Goal: Download file/media

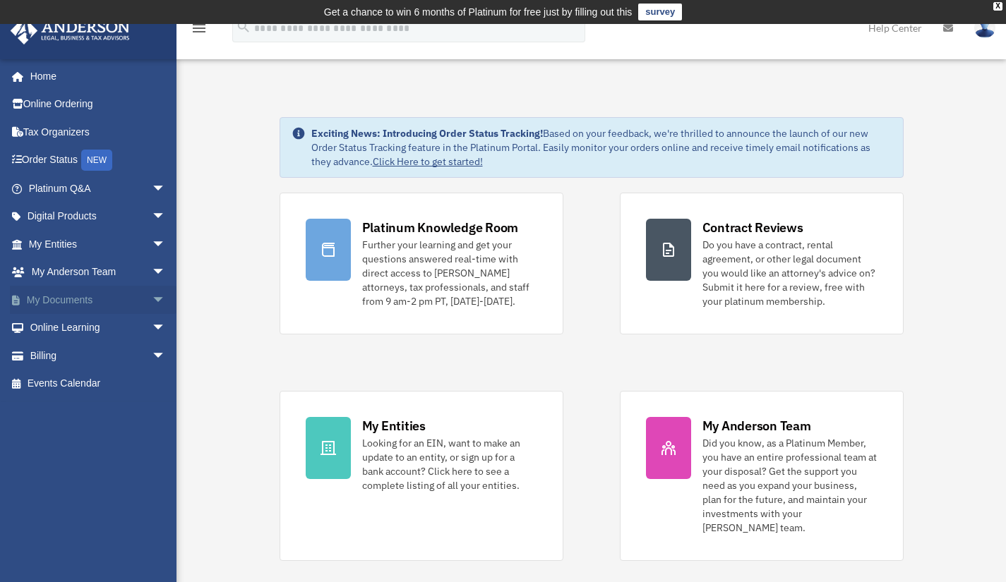
click at [152, 298] on span "arrow_drop_down" at bounding box center [166, 300] width 28 height 29
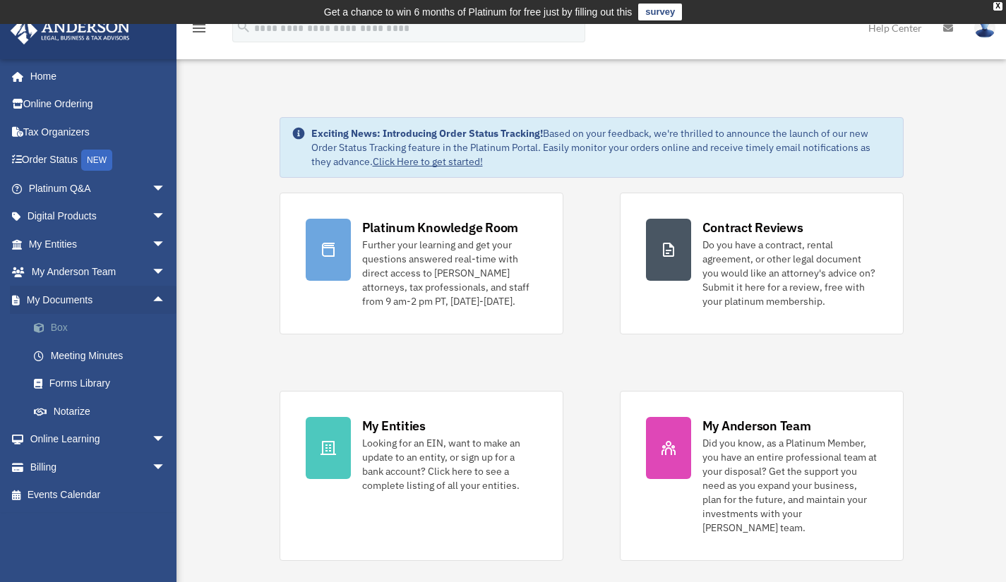
click at [62, 327] on link "Box" at bounding box center [103, 328] width 167 height 28
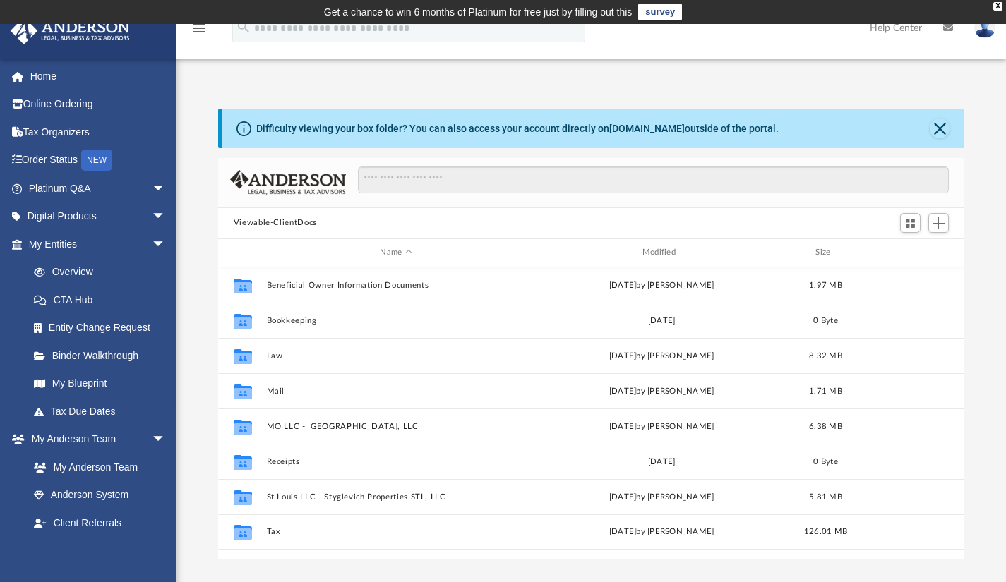
scroll to position [310, 735]
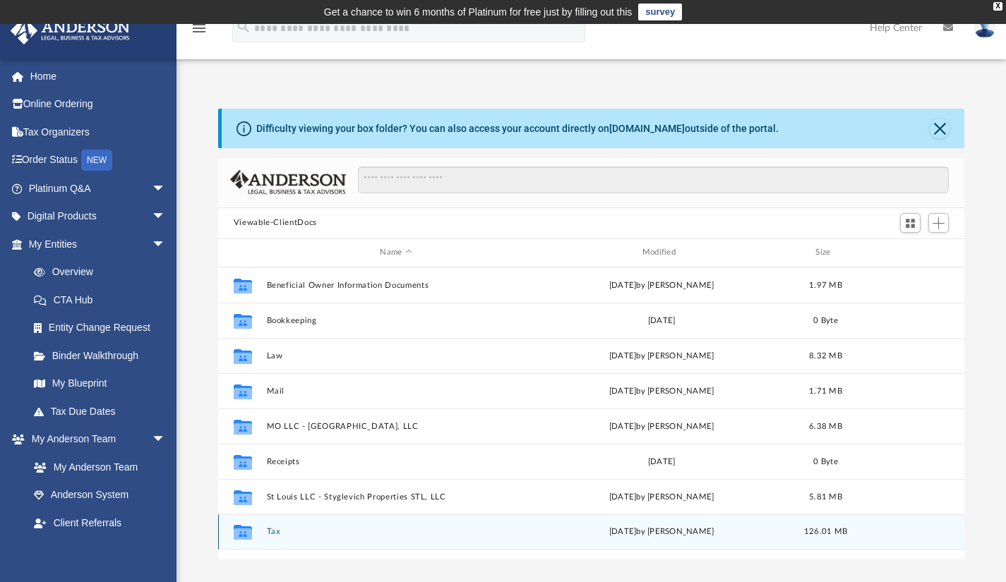
click at [277, 529] on button "Tax" at bounding box center [395, 531] width 259 height 9
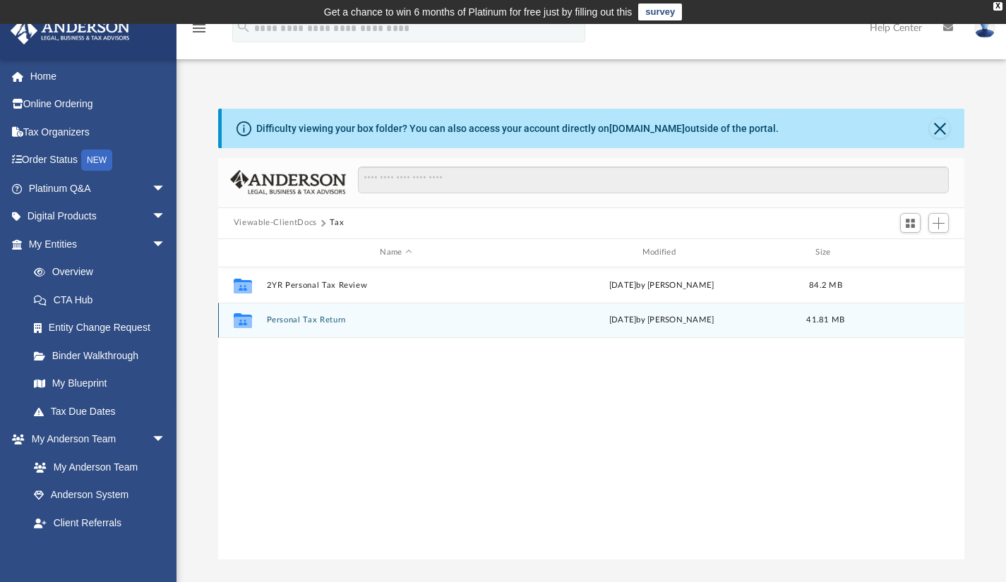
click at [313, 318] on button "Personal Tax Return" at bounding box center [395, 319] width 259 height 9
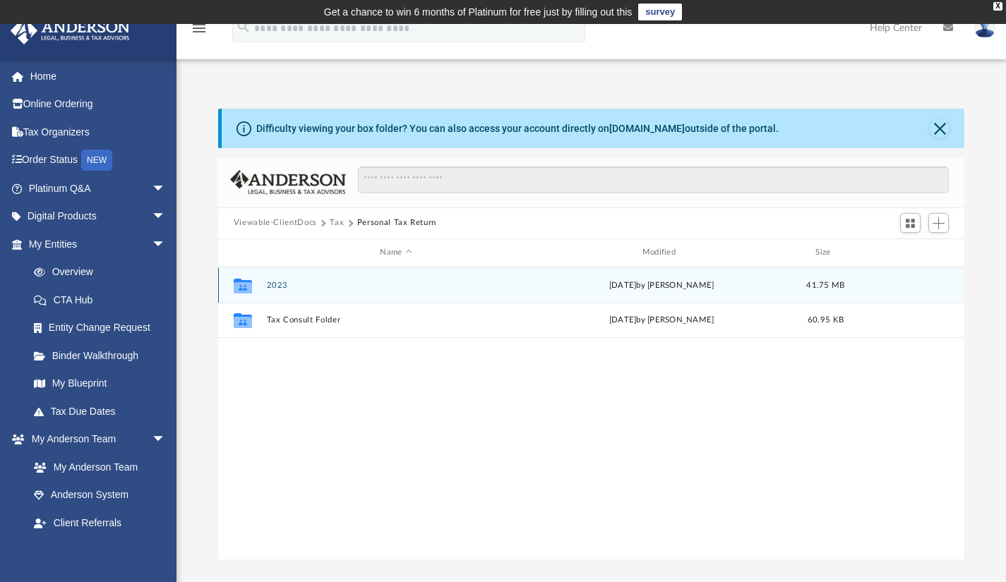
click at [282, 281] on button "2023" at bounding box center [395, 284] width 259 height 9
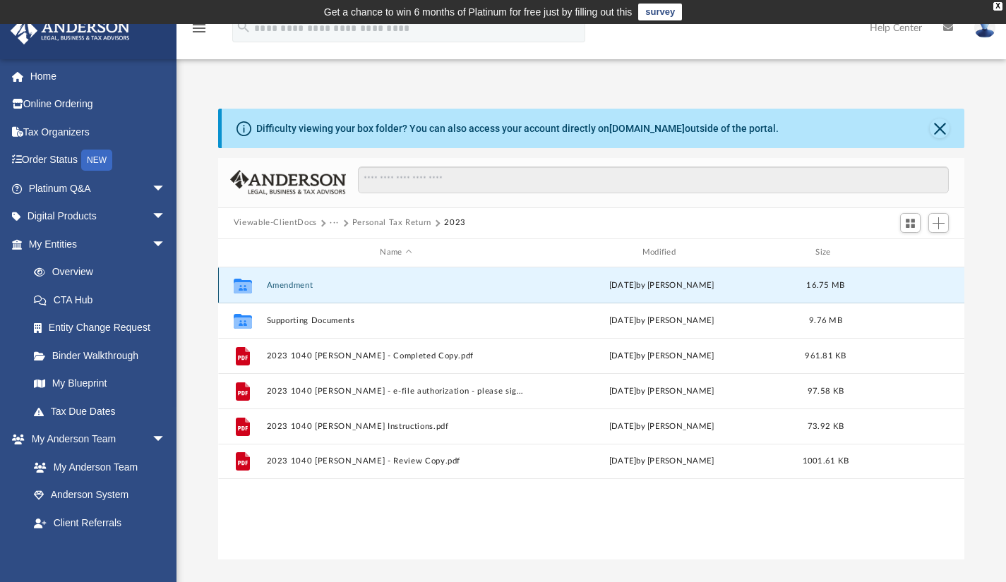
click at [282, 281] on button "Amendment" at bounding box center [395, 284] width 259 height 9
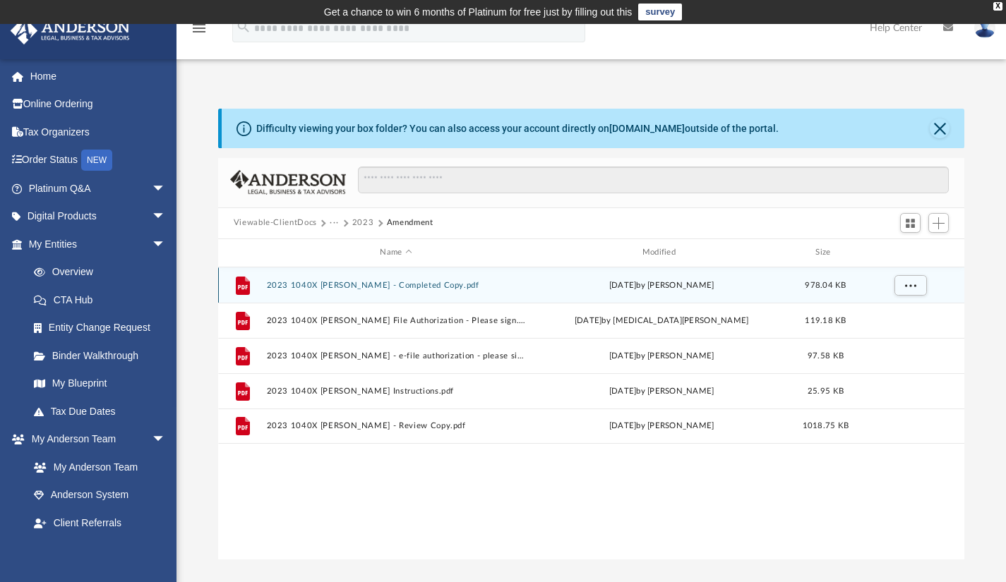
click at [337, 282] on button "2023 1040X [PERSON_NAME] - Completed Copy.pdf" at bounding box center [395, 284] width 259 height 9
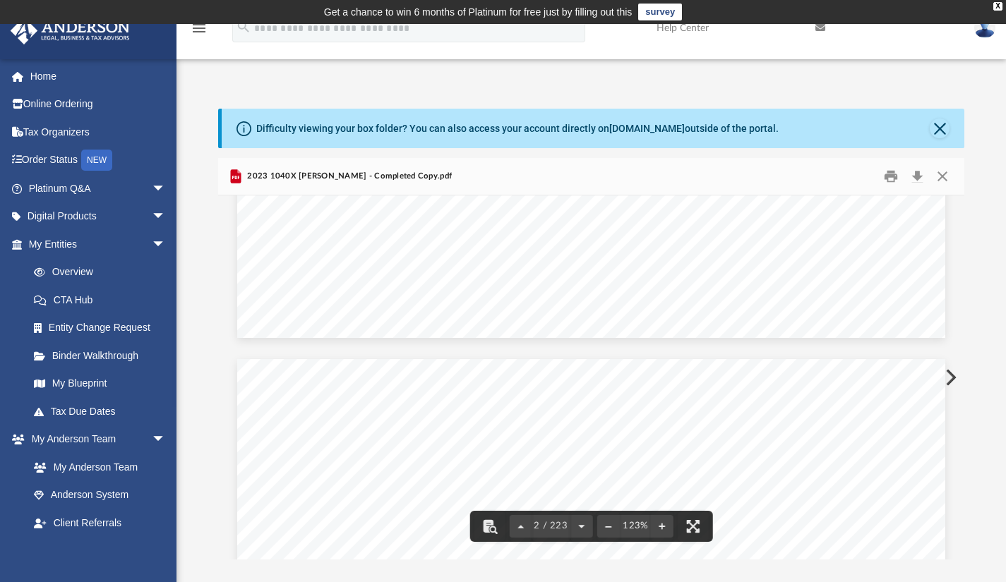
scroll to position [783, 0]
click at [920, 176] on button "Download" at bounding box center [916, 176] width 25 height 22
